Goal: Transaction & Acquisition: Purchase product/service

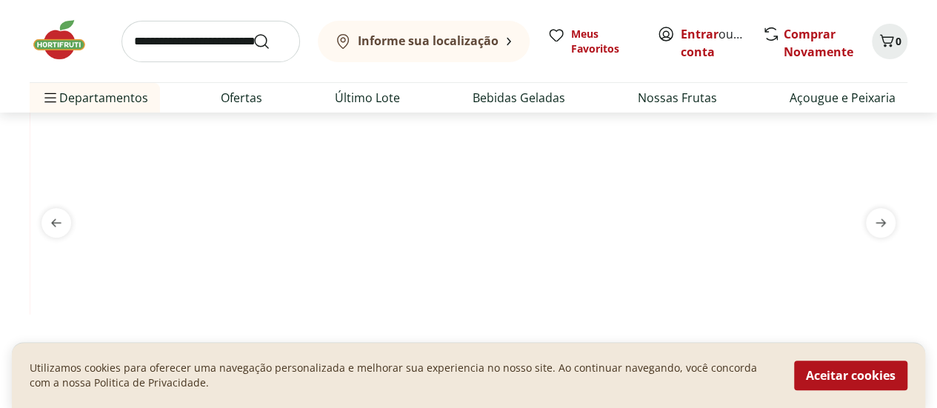
scroll to position [61, 0]
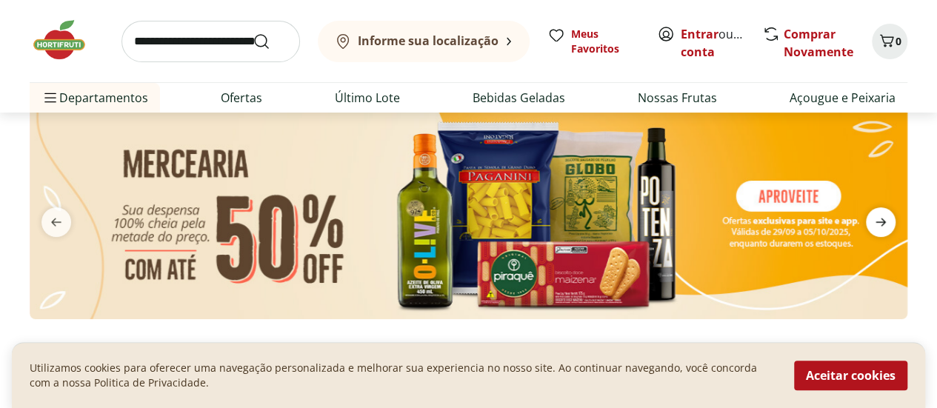
click at [879, 219] on icon "next" at bounding box center [881, 222] width 18 height 18
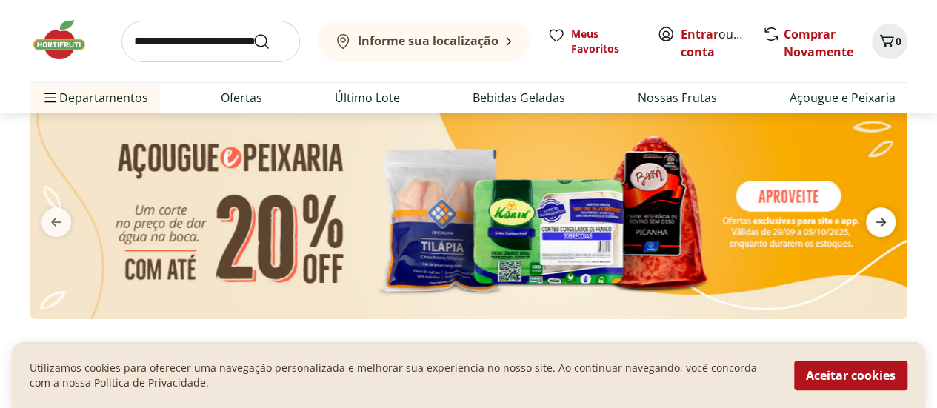
click at [879, 219] on icon "next" at bounding box center [881, 222] width 18 height 18
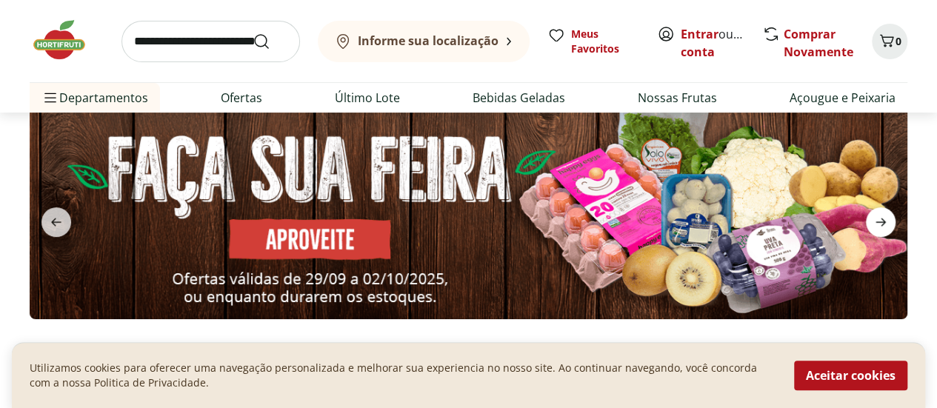
click at [879, 219] on icon "next" at bounding box center [881, 222] width 18 height 18
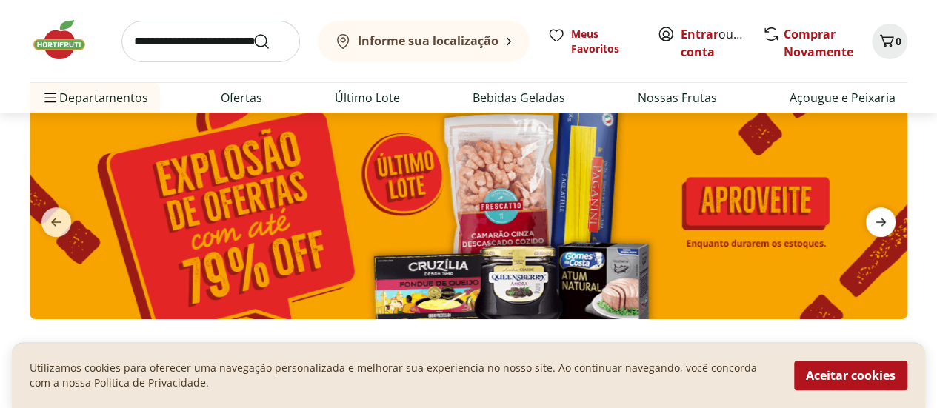
click at [879, 219] on icon "next" at bounding box center [881, 222] width 18 height 18
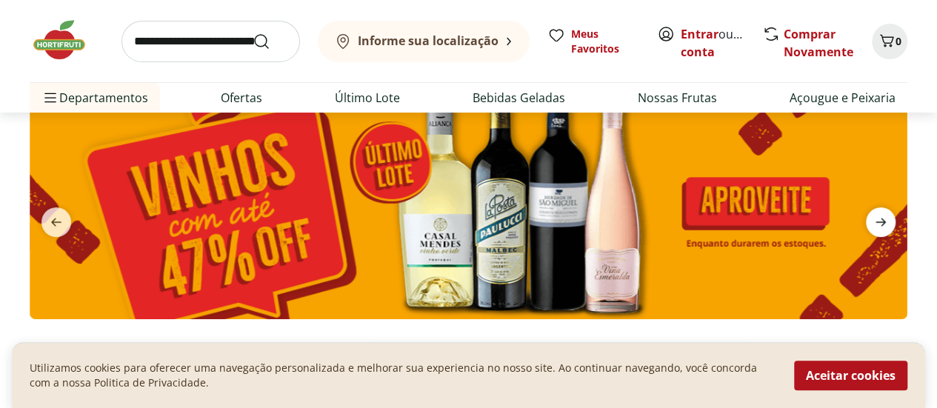
click at [879, 219] on icon "next" at bounding box center [881, 222] width 18 height 18
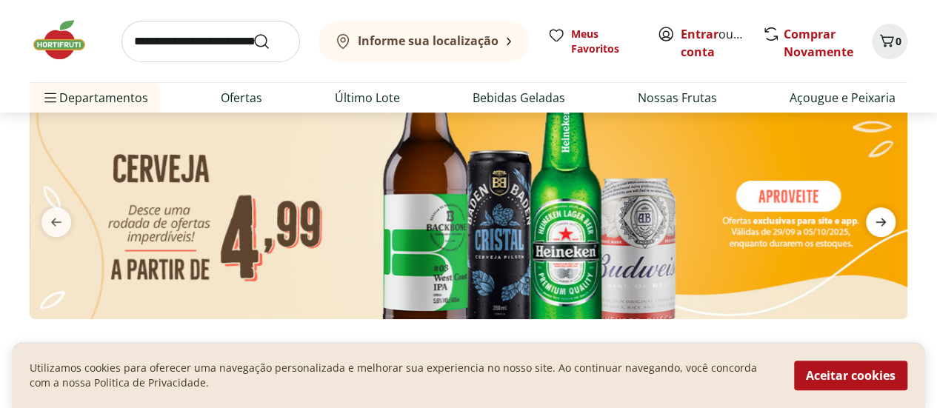
click at [879, 219] on icon "next" at bounding box center [881, 222] width 18 height 18
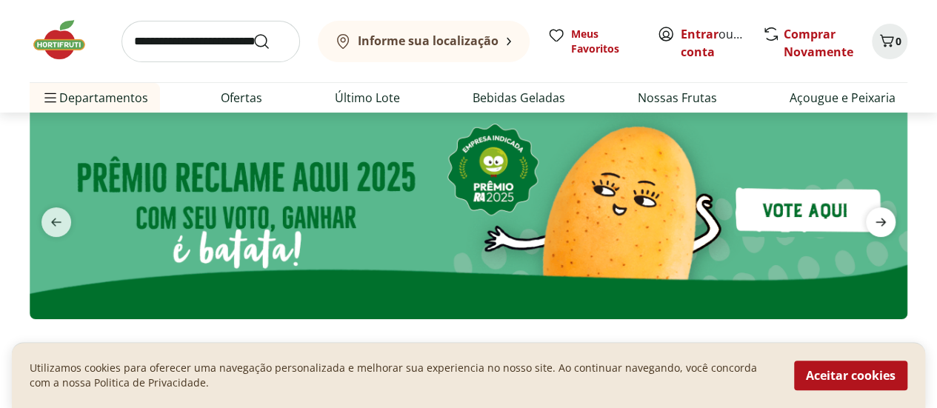
click at [879, 219] on icon "next" at bounding box center [881, 222] width 18 height 18
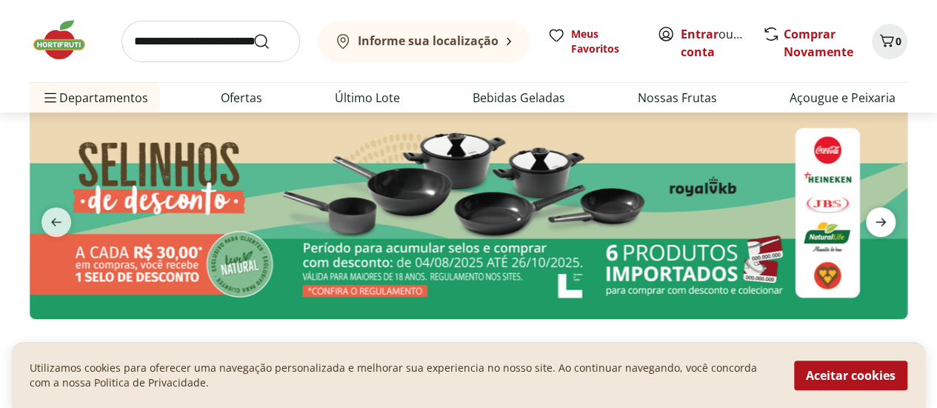
click at [879, 219] on icon "next" at bounding box center [881, 222] width 18 height 18
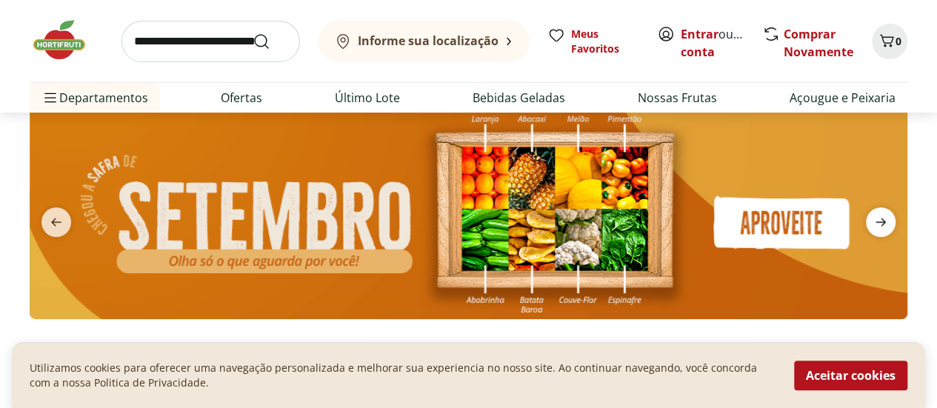
click at [879, 219] on icon "next" at bounding box center [881, 222] width 18 height 18
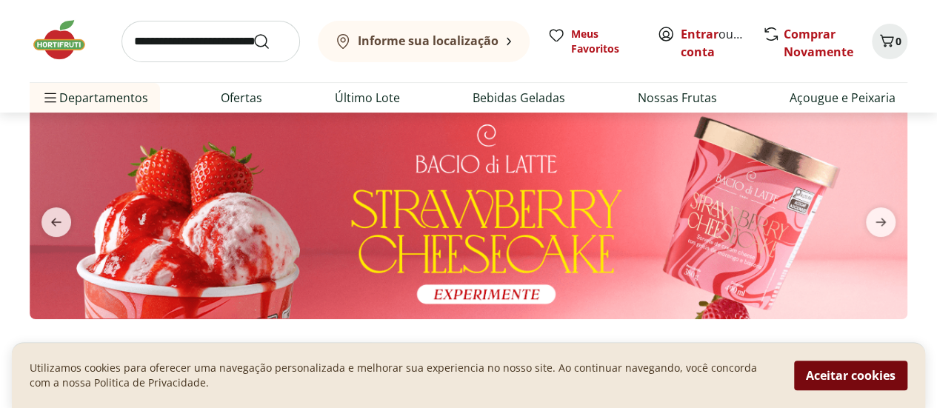
click at [861, 370] on button "Aceitar cookies" at bounding box center [850, 376] width 113 height 30
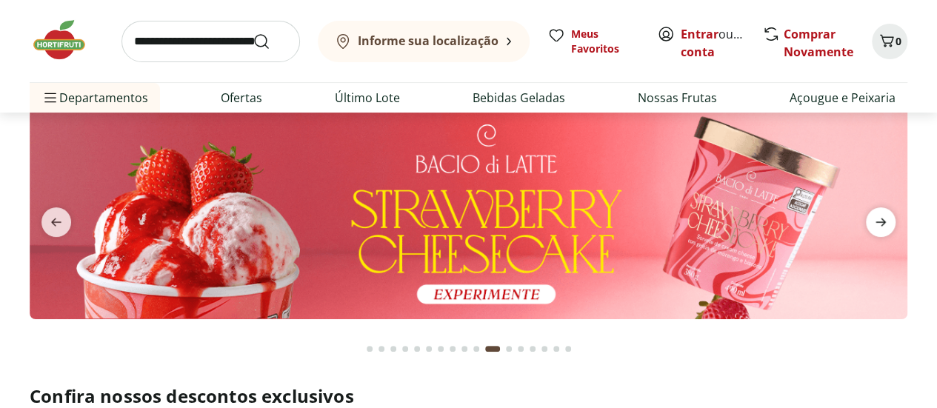
click at [888, 210] on span "next" at bounding box center [881, 222] width 30 height 30
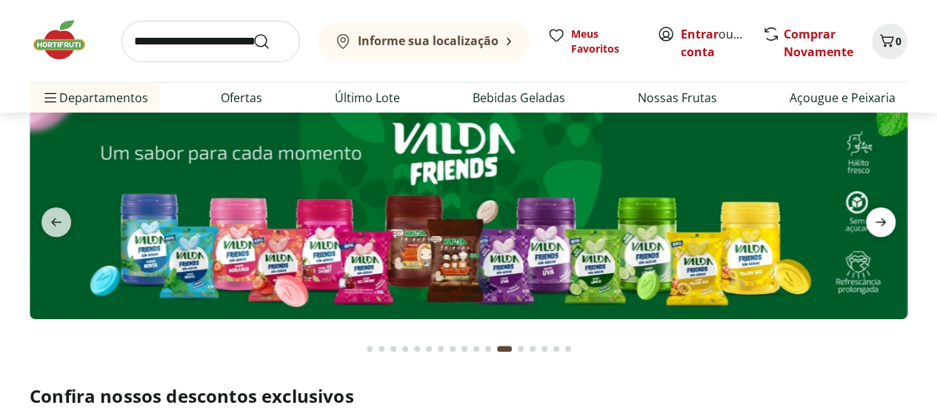
click at [888, 210] on span "next" at bounding box center [881, 222] width 30 height 30
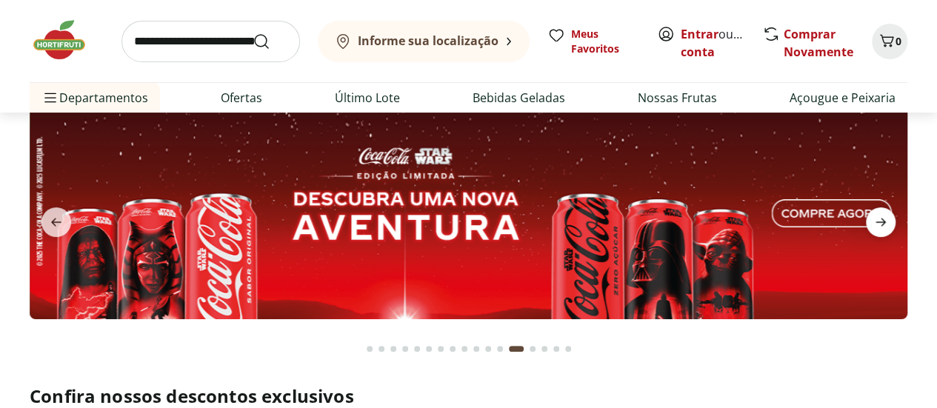
click at [888, 210] on span "next" at bounding box center [881, 222] width 30 height 30
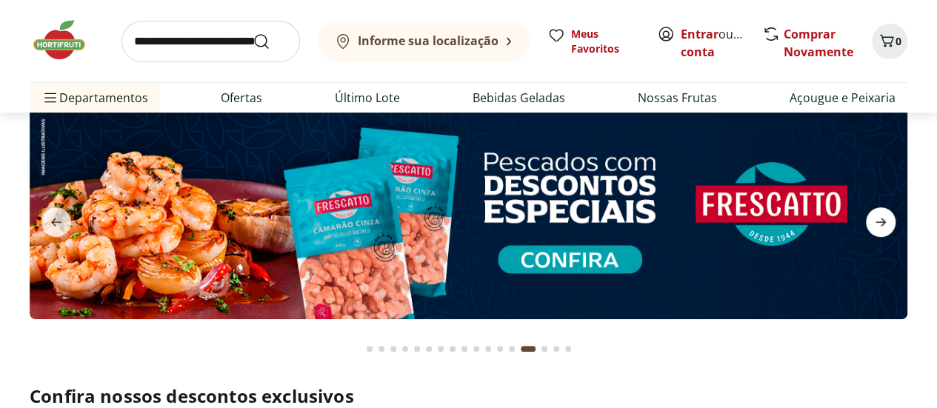
click at [888, 210] on span "next" at bounding box center [881, 222] width 30 height 30
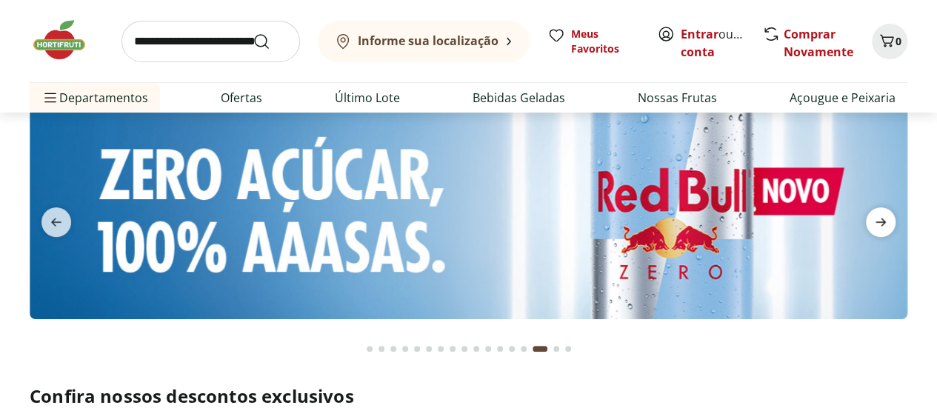
click at [888, 210] on span "next" at bounding box center [881, 222] width 30 height 30
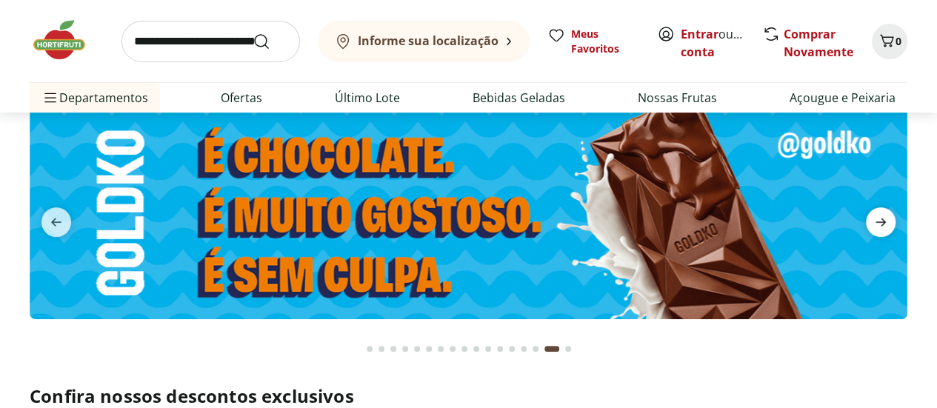
click at [882, 225] on icon "next" at bounding box center [881, 222] width 10 height 8
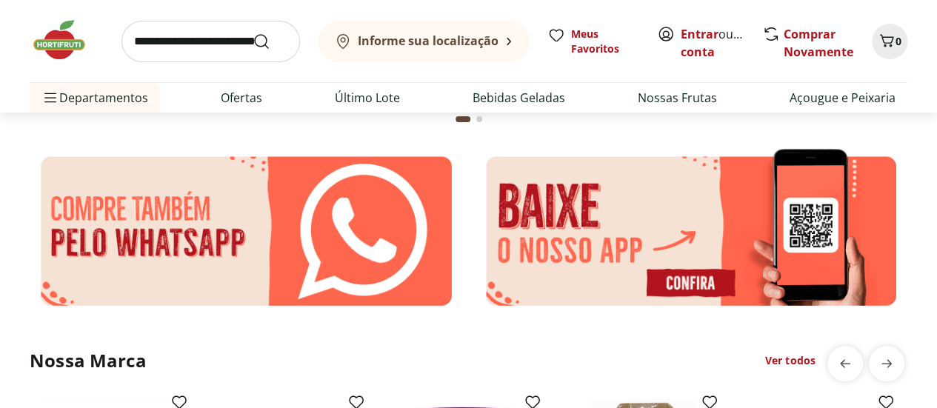
scroll to position [2839, 0]
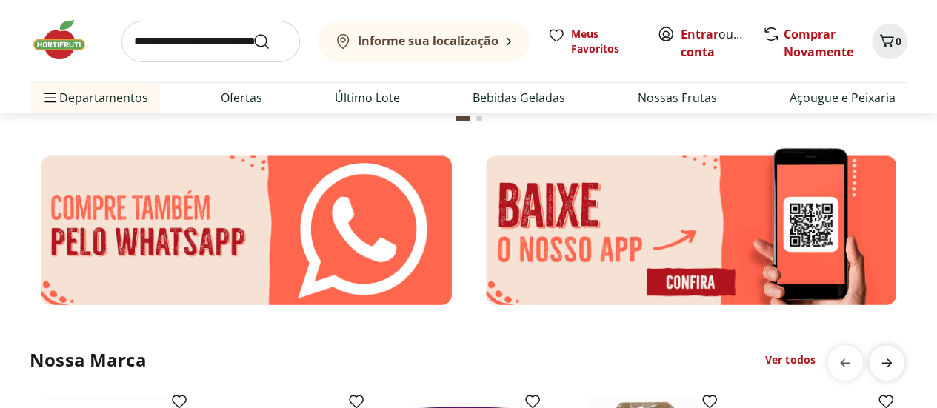
click at [886, 365] on icon "next" at bounding box center [887, 363] width 18 height 18
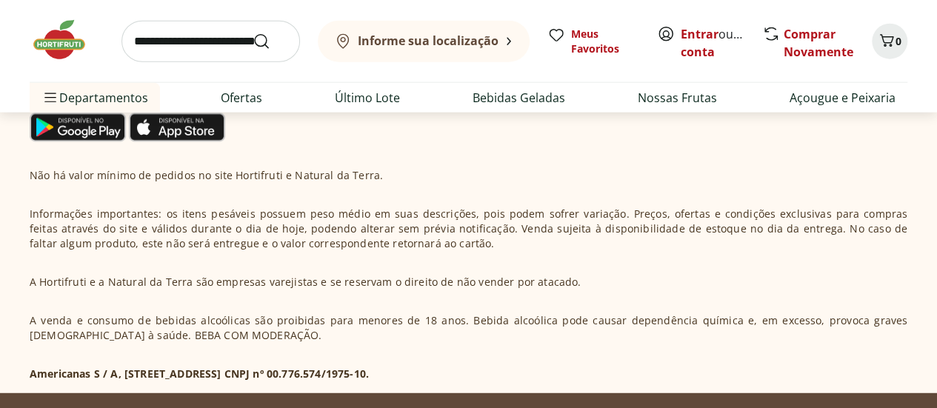
scroll to position [4633, 0]
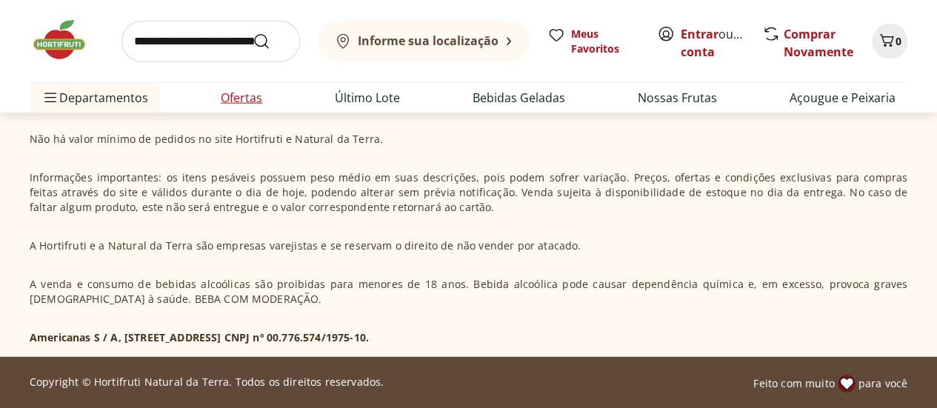
click at [238, 96] on link "Ofertas" at bounding box center [241, 98] width 41 height 18
